Goal: Use online tool/utility

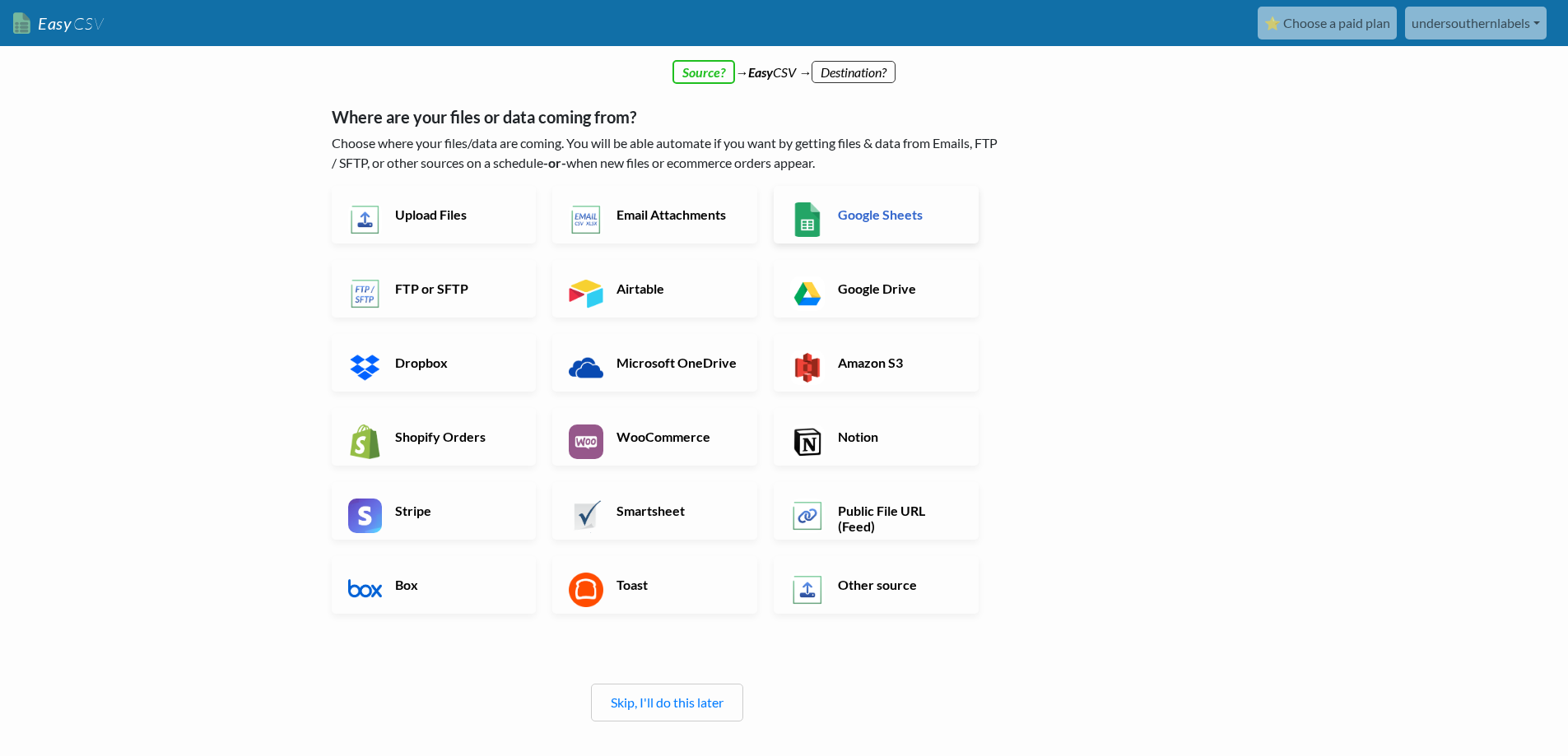
click at [852, 222] on h6 "Google Sheets" at bounding box center [898, 215] width 130 height 15
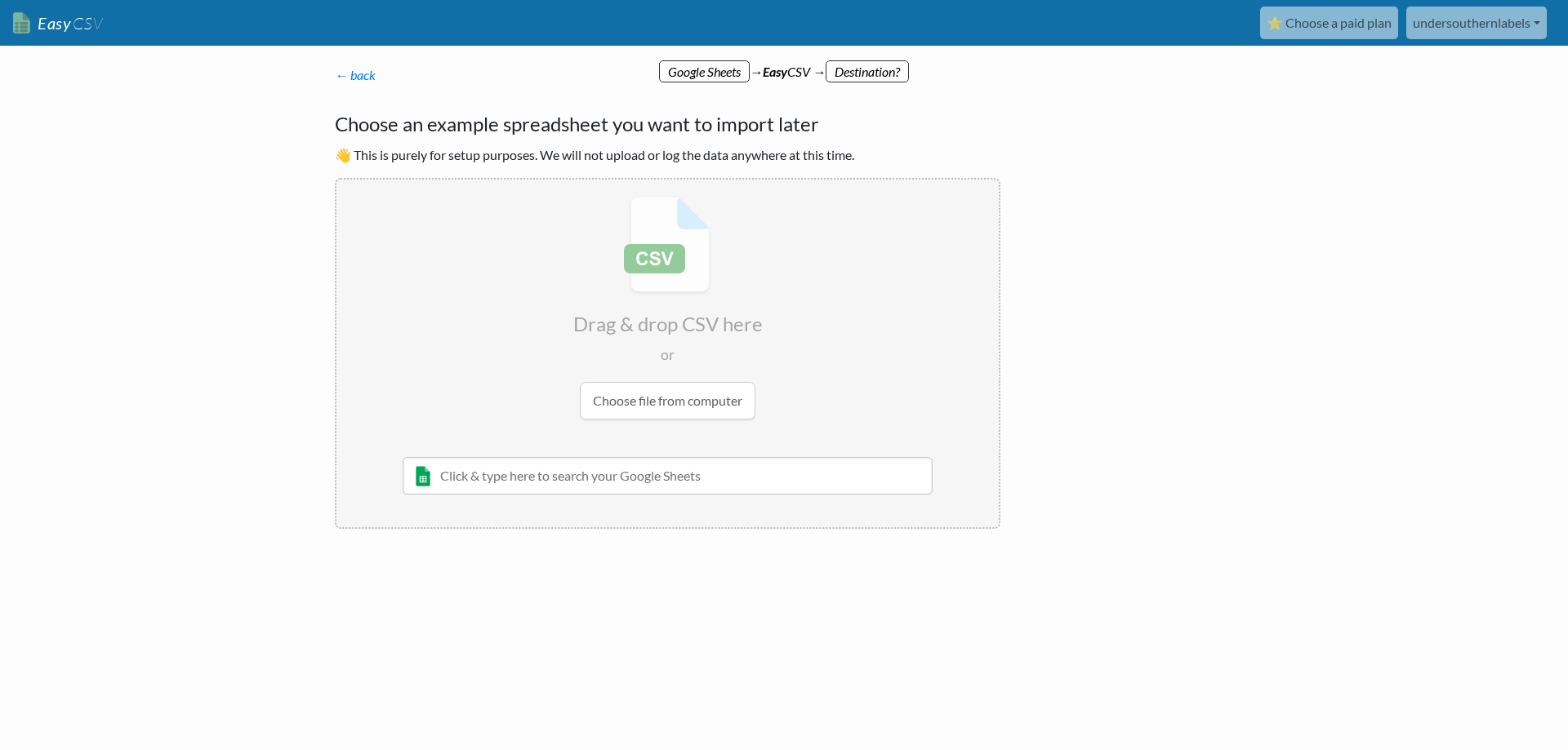
click at [648, 406] on input "file" at bounding box center [668, 308] width 662 height 257
click at [365, 74] on link "← back" at bounding box center [355, 75] width 41 height 15
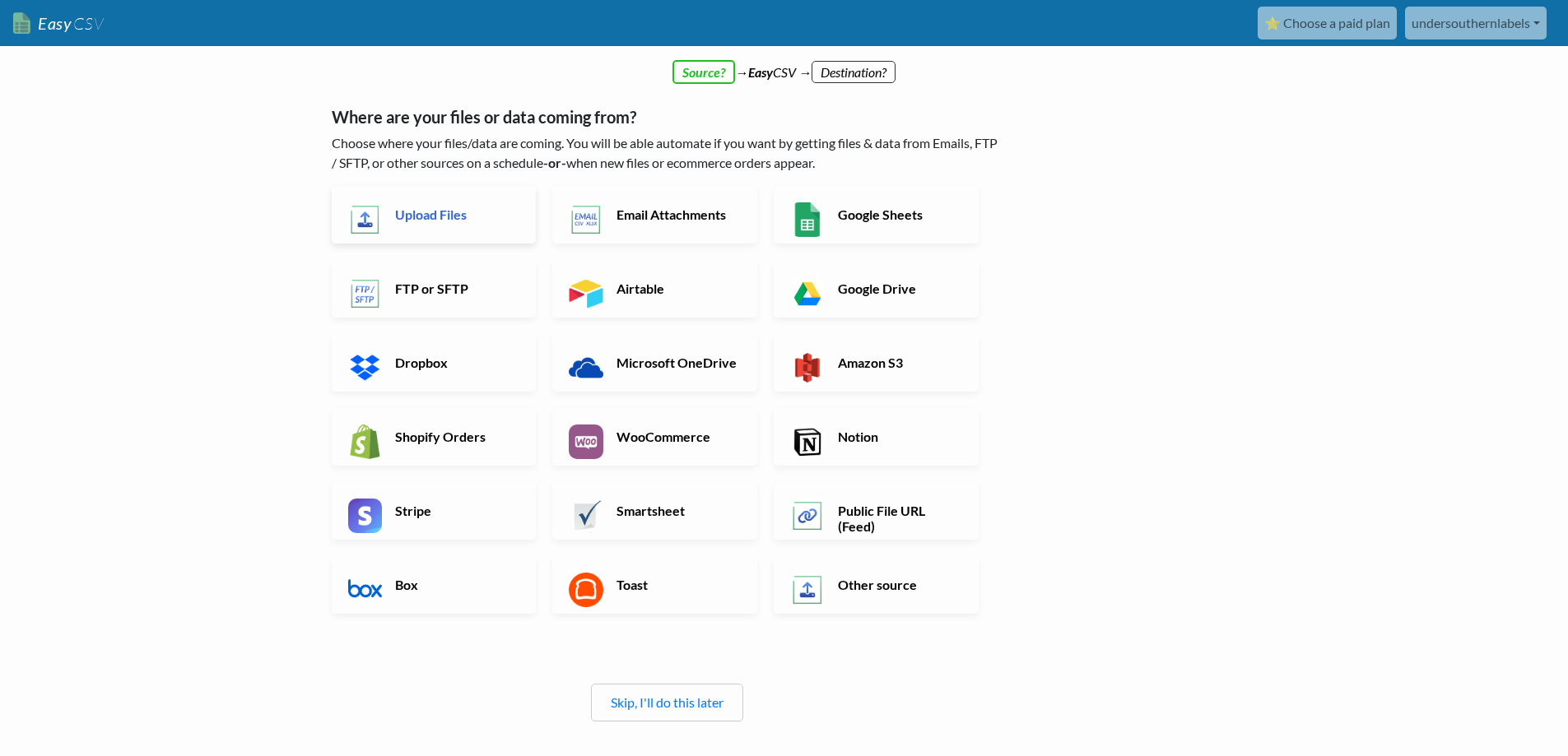
click at [438, 222] on h6 "Upload Files" at bounding box center [456, 215] width 130 height 15
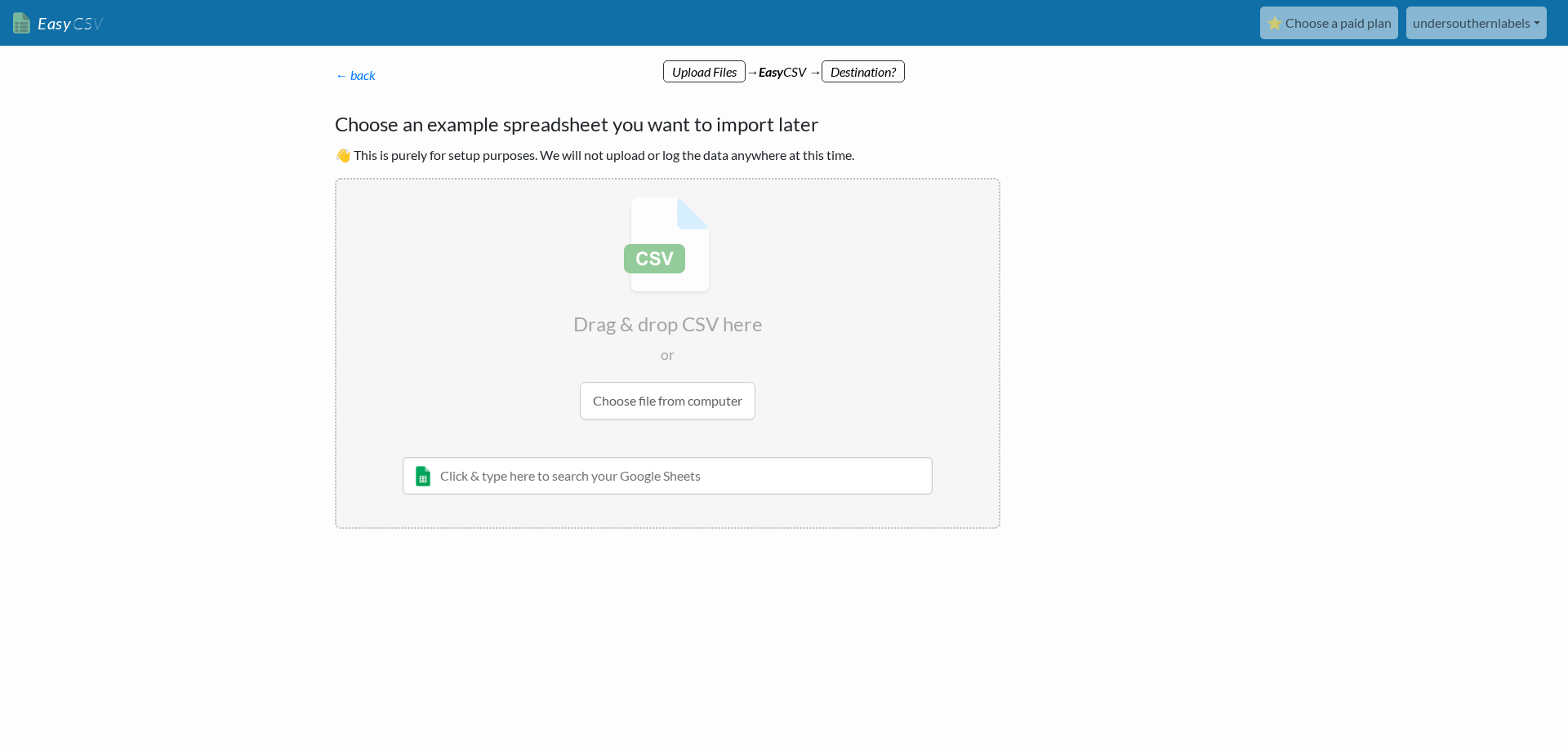
click at [654, 402] on input "file" at bounding box center [668, 308] width 662 height 257
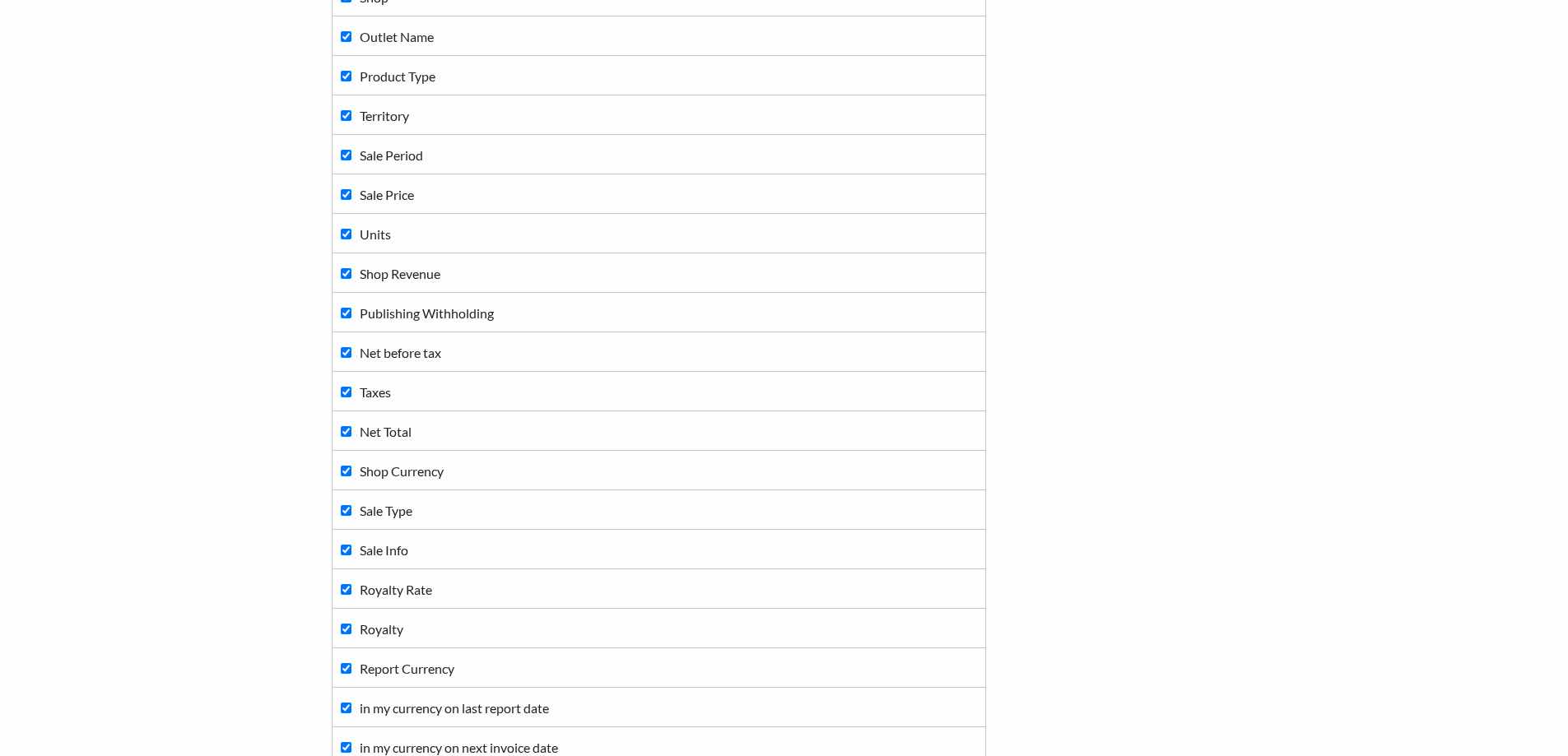
scroll to position [819, 0]
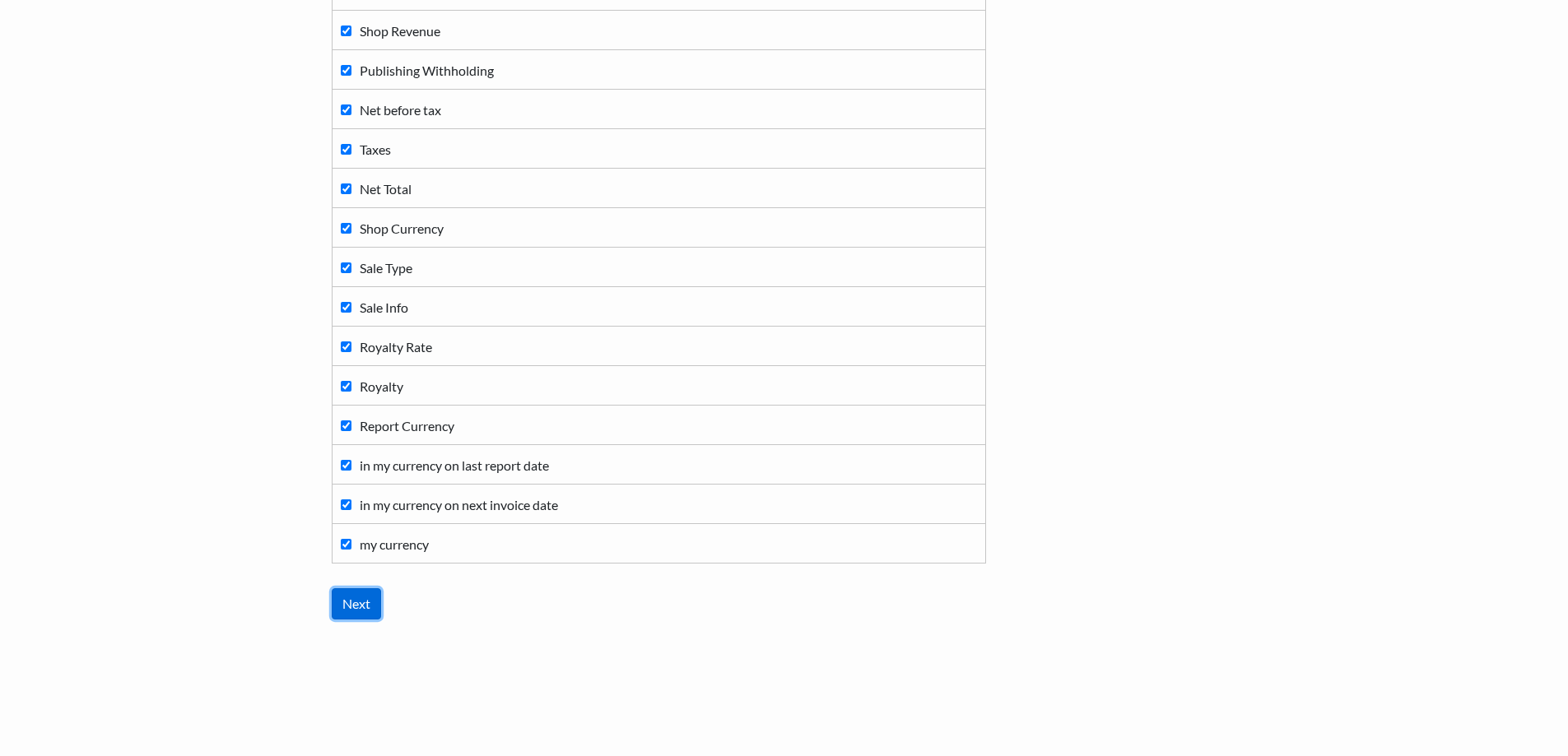
click at [361, 610] on input "Next" at bounding box center [357, 603] width 50 height 31
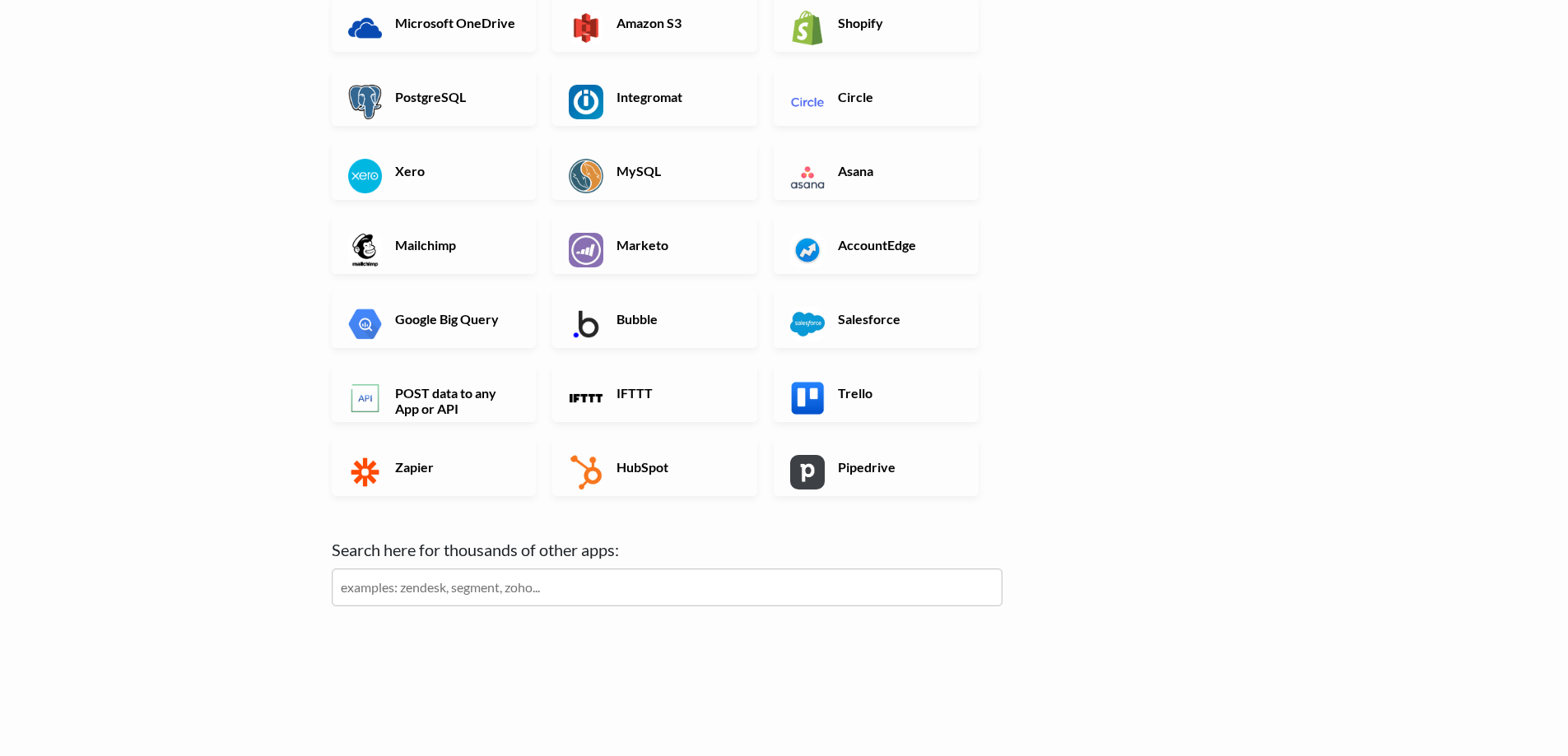
scroll to position [0, 0]
